Goal: Check status: Check status

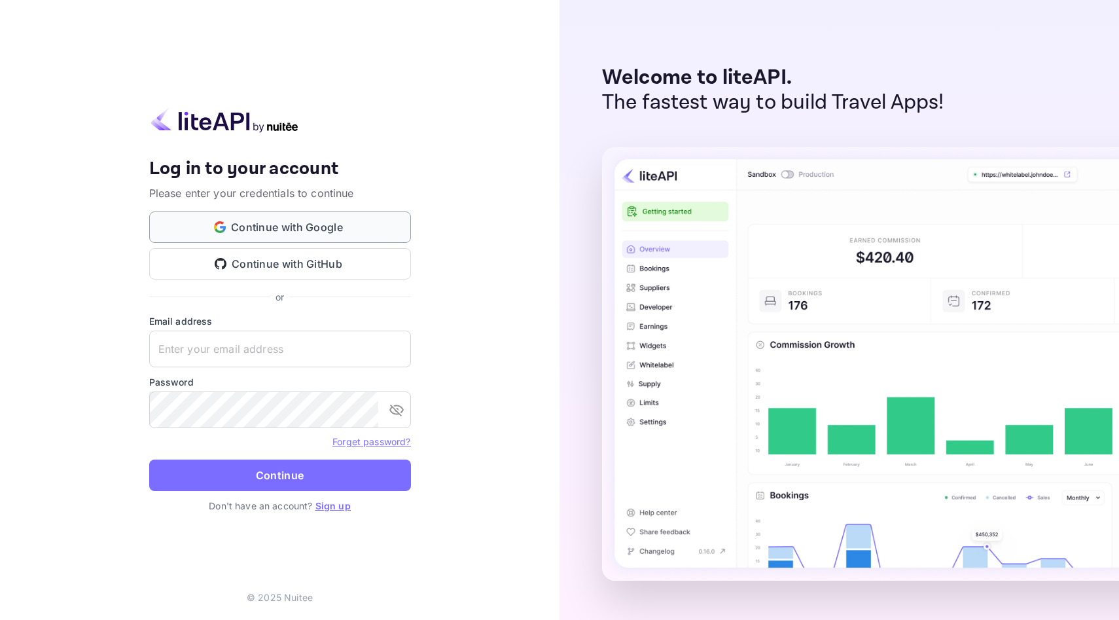
type input "[EMAIL_ADDRESS][DOMAIN_NAME]"
click at [312, 224] on button "Continue with Google" at bounding box center [280, 226] width 262 height 31
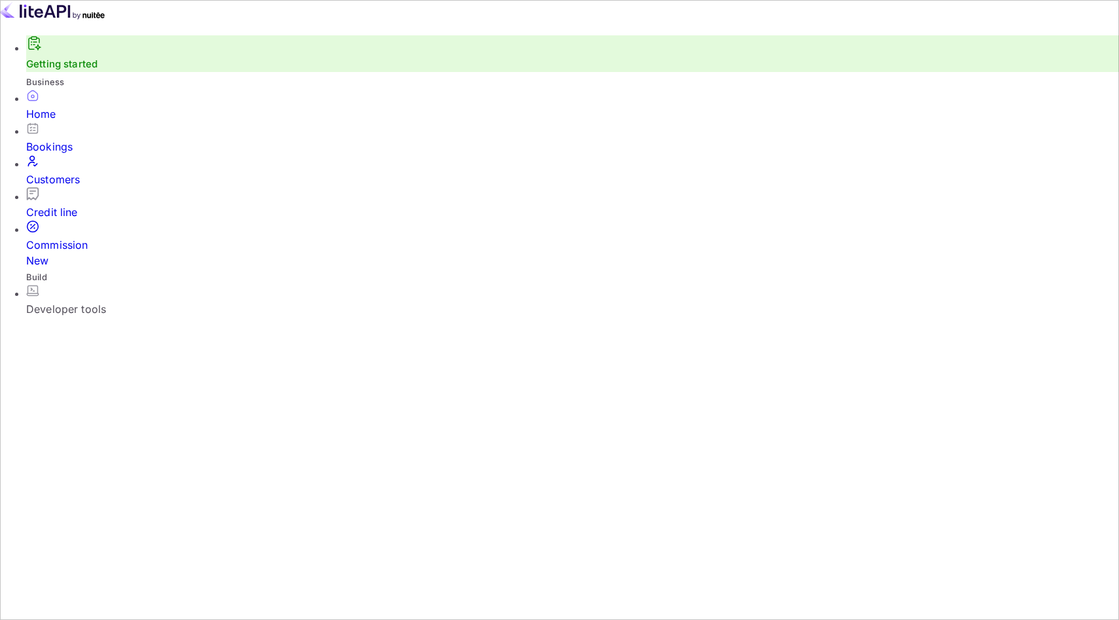
click at [72, 154] on div "Bookings" at bounding box center [572, 147] width 1093 height 16
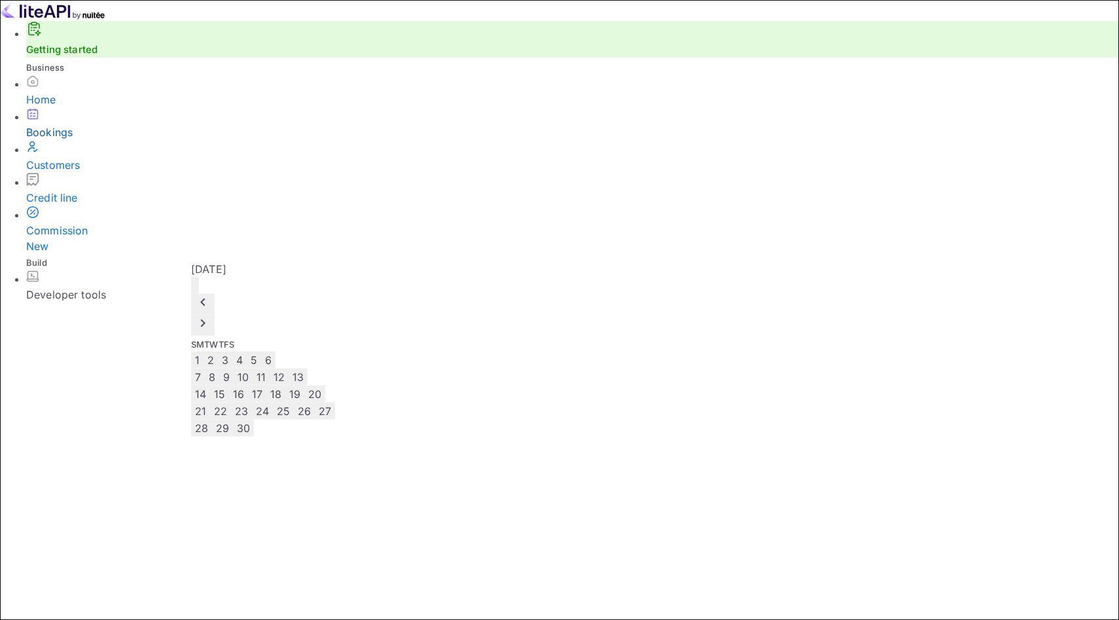
click at [229, 385] on button "15" at bounding box center [219, 393] width 19 height 17
type input "[DATE]"
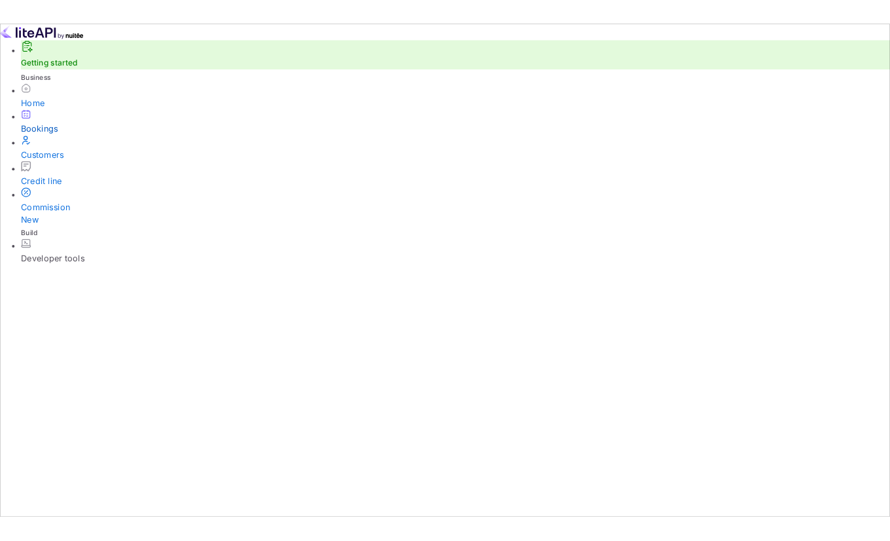
scroll to position [319, 0]
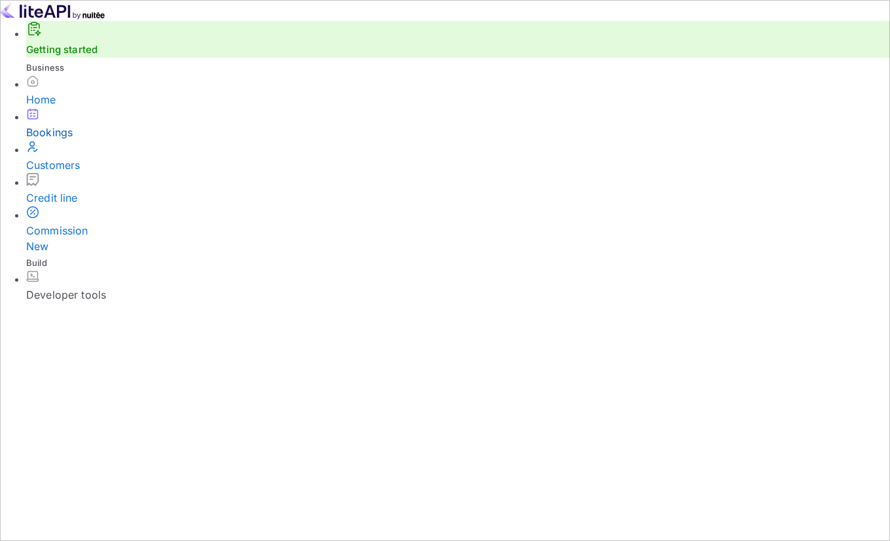
scroll to position [158, 0]
